Goal: Transaction & Acquisition: Purchase product/service

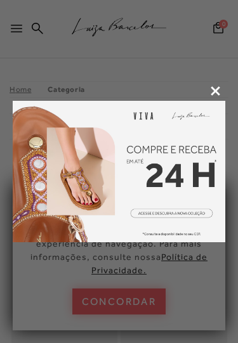
click at [137, 297] on div at bounding box center [119, 171] width 238 height 343
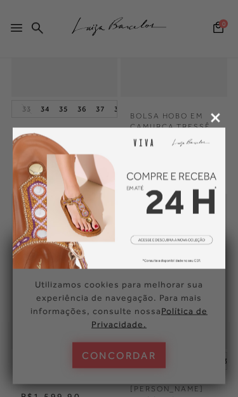
scroll to position [249, 0]
click at [143, 342] on div at bounding box center [119, 198] width 238 height 397
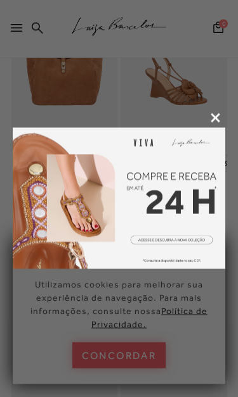
scroll to position [445, 0]
click at [215, 114] on icon at bounding box center [215, 118] width 10 height 10
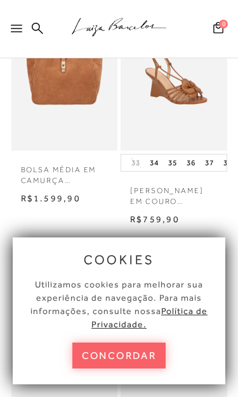
click at [23, 28] on div at bounding box center [19, 32] width 16 height 19
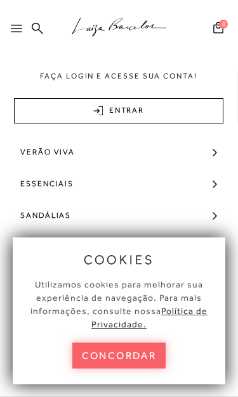
scroll to position [34, 0]
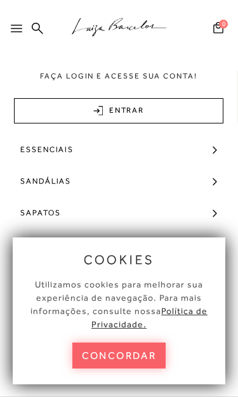
click at [213, 211] on link "Sapatos" at bounding box center [119, 213] width 238 height 32
click at [123, 342] on button "concordar" at bounding box center [119, 356] width 94 height 26
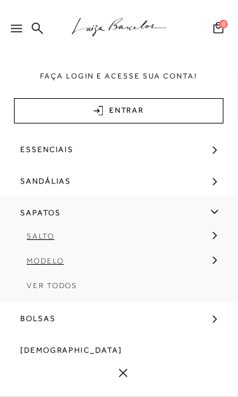
click at [54, 207] on span "Sapatos" at bounding box center [40, 213] width 40 height 32
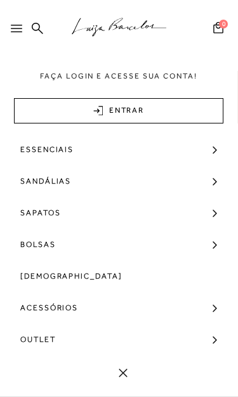
click at [215, 210] on link "Sapatos" at bounding box center [119, 213] width 238 height 32
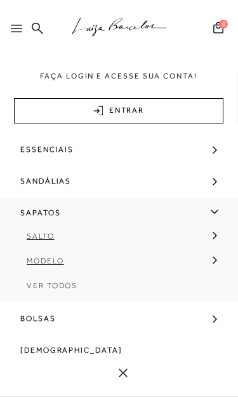
click at [212, 259] on link "Modelo" at bounding box center [114, 265] width 229 height 25
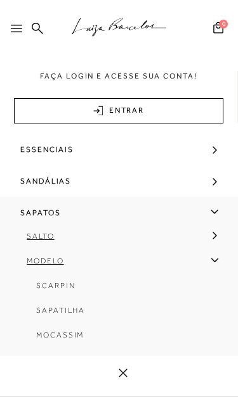
click at [63, 283] on span "Scarpin" at bounding box center [55, 285] width 39 height 9
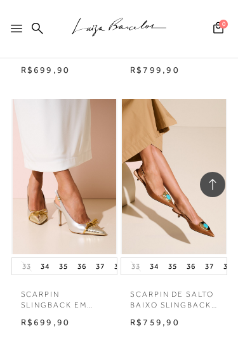
scroll to position [1099, 0]
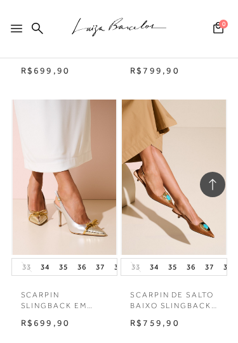
click at [16, 29] on icon at bounding box center [16, 29] width 11 height 8
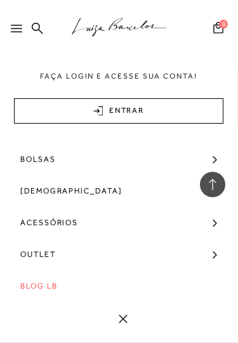
scroll to position [120, 0]
click at [41, 252] on span "Outlet" at bounding box center [37, 254] width 35 height 32
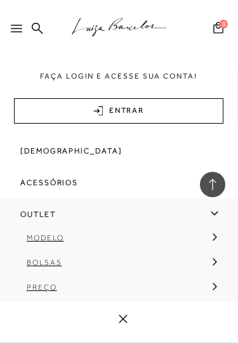
scroll to position [155, 0]
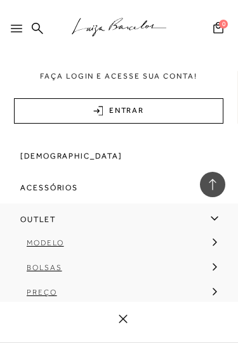
click at [217, 241] on link "Modelo" at bounding box center [114, 247] width 229 height 25
click at [209, 239] on link "Modelo" at bounding box center [114, 247] width 229 height 25
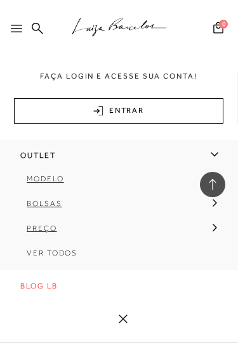
scroll to position [221, 0]
click at [51, 171] on link "Modelo" at bounding box center [114, 183] width 229 height 25
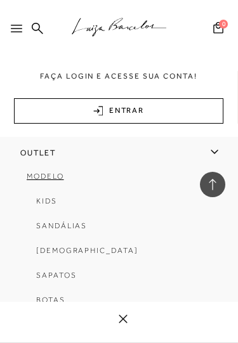
click at [42, 182] on link "Modelo" at bounding box center [114, 181] width 229 height 25
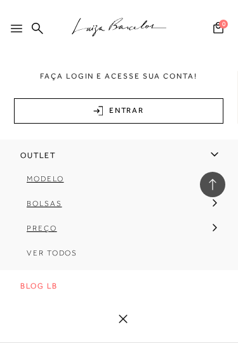
click at [56, 175] on span "Modelo" at bounding box center [45, 178] width 37 height 9
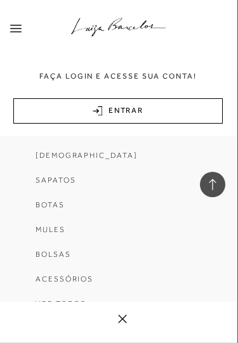
scroll to position [316, 0]
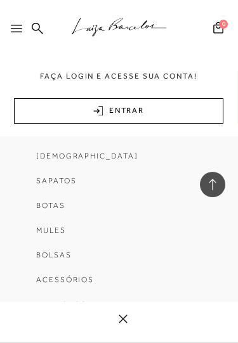
click at [64, 181] on span "Sapatos" at bounding box center [56, 180] width 40 height 9
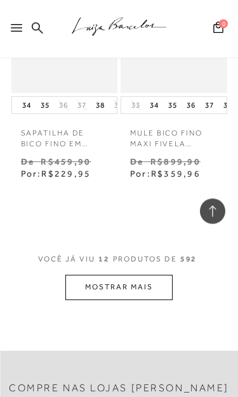
scroll to position [1575, 0]
click at [163, 275] on button "MOSTRAR MAIS" at bounding box center [118, 287] width 106 height 25
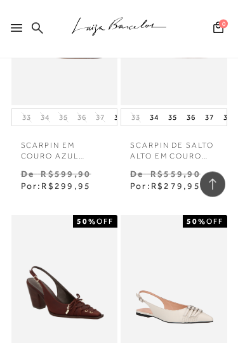
scroll to position [2610, 0]
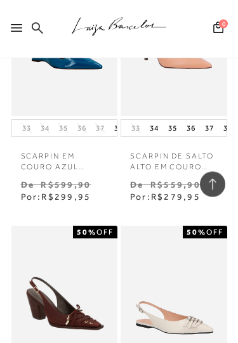
click at [18, 30] on icon at bounding box center [16, 29] width 11 height 8
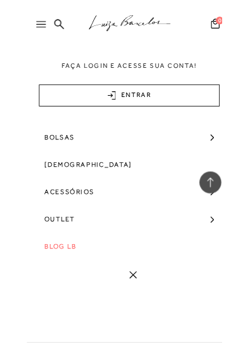
scroll to position [2672, 0]
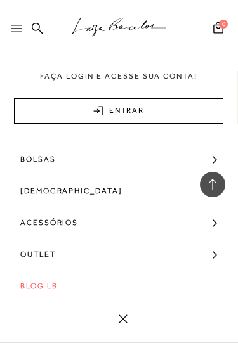
click at [48, 190] on span "[DEMOGRAPHIC_DATA]" at bounding box center [71, 191] width 102 height 32
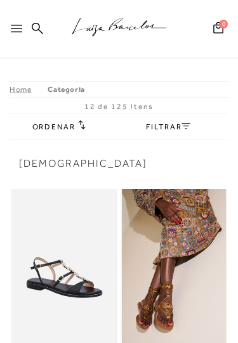
click at [16, 17] on div at bounding box center [13, 28] width 27 height 25
click at [21, 24] on div at bounding box center [19, 32] width 16 height 19
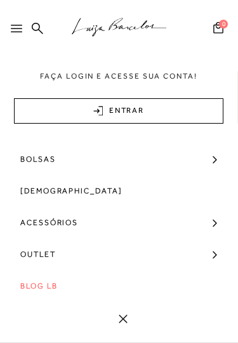
click at [49, 258] on span "Outlet" at bounding box center [37, 254] width 35 height 32
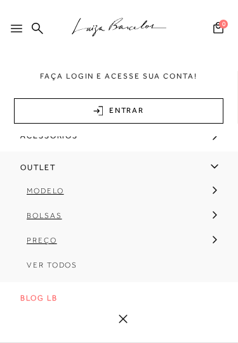
scroll to position [208, 0]
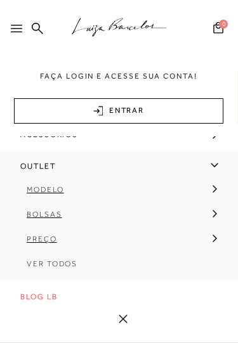
click at [57, 185] on span "Modelo" at bounding box center [45, 189] width 37 height 9
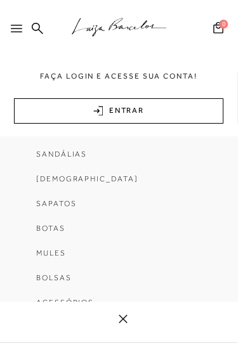
scroll to position [294, 0]
click at [63, 201] on span "Sapatos" at bounding box center [56, 202] width 40 height 9
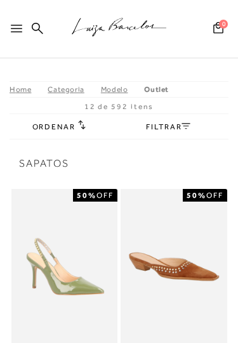
click at [190, 129] on link "FILTRAR" at bounding box center [168, 126] width 44 height 9
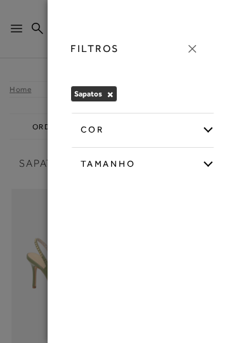
click at [202, 174] on div "Tamanho" at bounding box center [142, 162] width 143 height 30
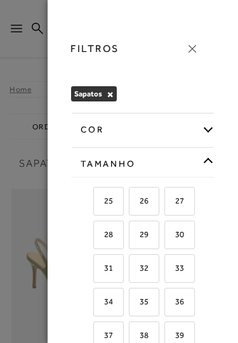
click at [202, 161] on div "Tamanho" at bounding box center [142, 162] width 143 height 30
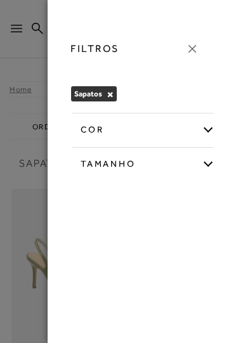
click at [209, 162] on div "Tamanho" at bounding box center [142, 162] width 143 height 30
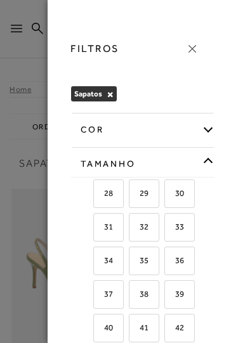
scroll to position [41, 0]
click at [185, 298] on label "39" at bounding box center [179, 294] width 29 height 27
click at [175, 298] on input "39" at bounding box center [168, 296] width 13 height 13
checkbox input "true"
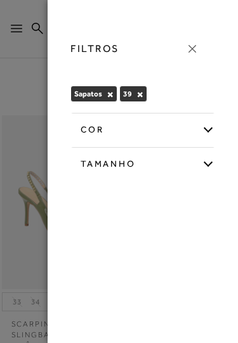
click at [34, 61] on div at bounding box center [119, 171] width 238 height 343
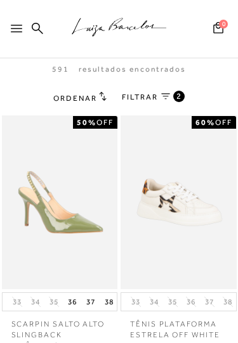
click at [170, 94] on icon at bounding box center [165, 96] width 9 height 6
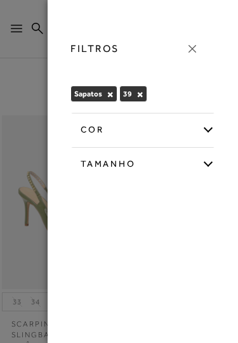
click at [99, 94] on span "Sapatos" at bounding box center [88, 93] width 28 height 9
click at [97, 94] on span "Sapatos" at bounding box center [88, 93] width 28 height 9
click at [18, 33] on div at bounding box center [119, 171] width 238 height 343
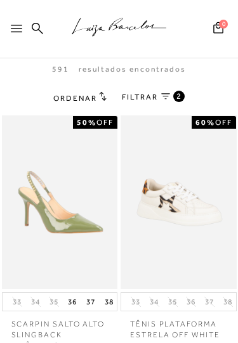
click at [18, 29] on icon at bounding box center [16, 29] width 11 height 8
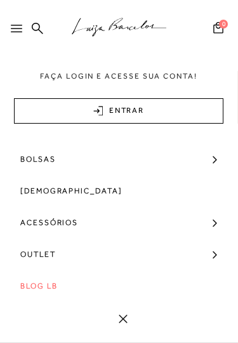
scroll to position [120, 0]
click at [56, 252] on link "Outlet" at bounding box center [119, 254] width 238 height 32
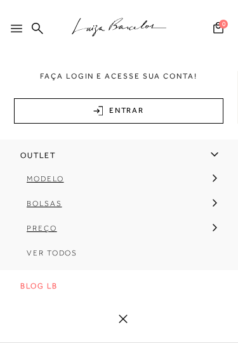
scroll to position [221, 0]
click at [215, 179] on link "Modelo" at bounding box center [114, 183] width 229 height 25
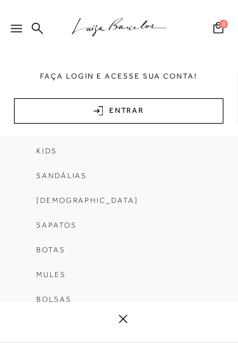
scroll to position [271, 0]
click at [68, 222] on link "Sapatos" at bounding box center [115, 230] width 210 height 25
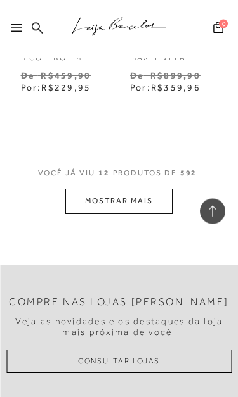
scroll to position [1664, 0]
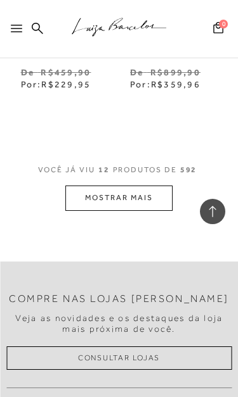
click at [155, 186] on button "MOSTRAR MAIS" at bounding box center [118, 198] width 106 height 25
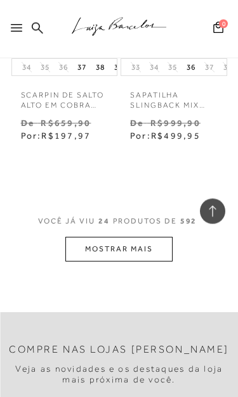
scroll to position [3216, 0]
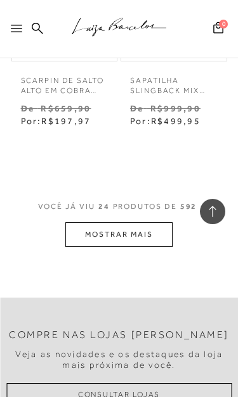
click at [161, 222] on button "MOSTRAR MAIS" at bounding box center [118, 234] width 106 height 25
